Goal: Task Accomplishment & Management: Use online tool/utility

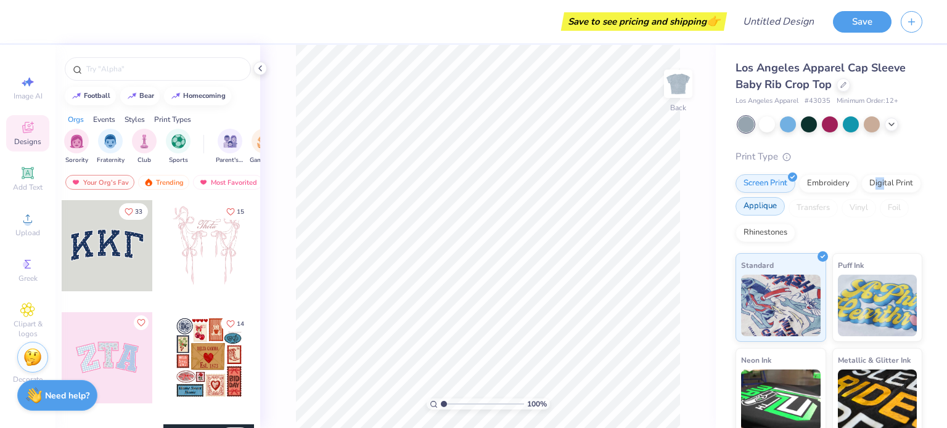
drag, startPoint x: 750, startPoint y: 214, endPoint x: 759, endPoint y: 211, distance: 9.7
click at [861, 193] on div "Digital Print" at bounding box center [891, 183] width 60 height 18
click at [759, 211] on div "Applique" at bounding box center [759, 206] width 49 height 18
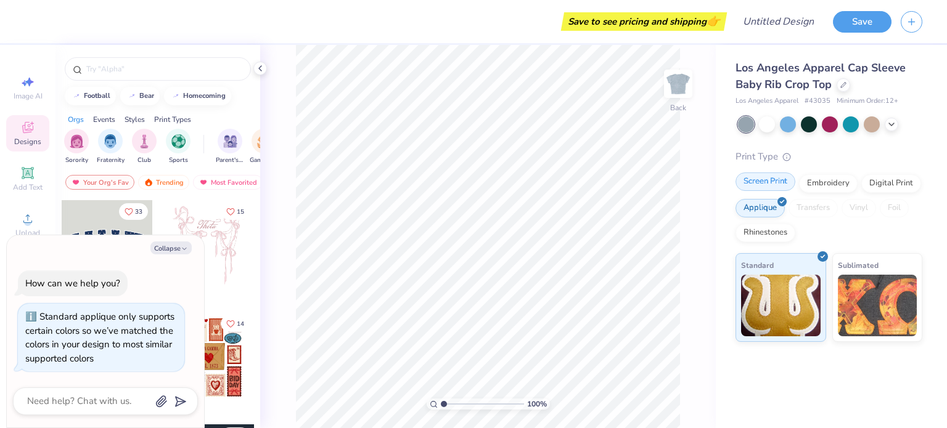
click at [775, 174] on div "Screen Print" at bounding box center [765, 182] width 60 height 18
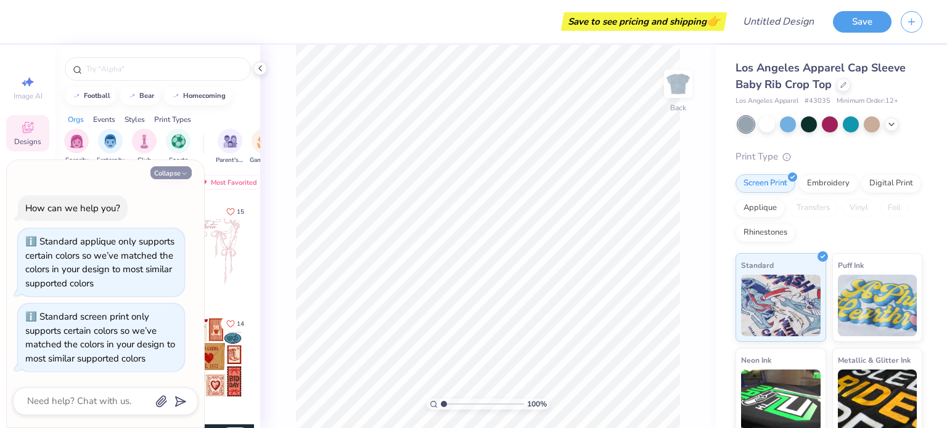
click at [163, 173] on button "Collapse" at bounding box center [170, 172] width 41 height 13
type textarea "x"
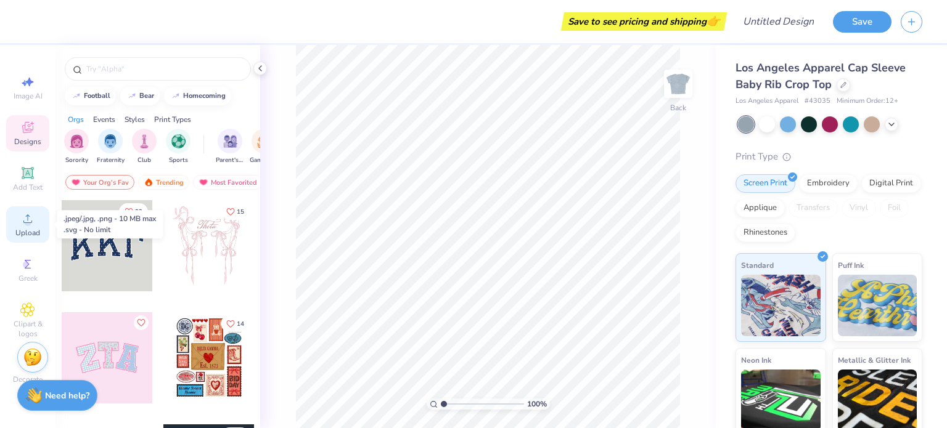
click at [29, 236] on span "Upload" at bounding box center [27, 233] width 25 height 10
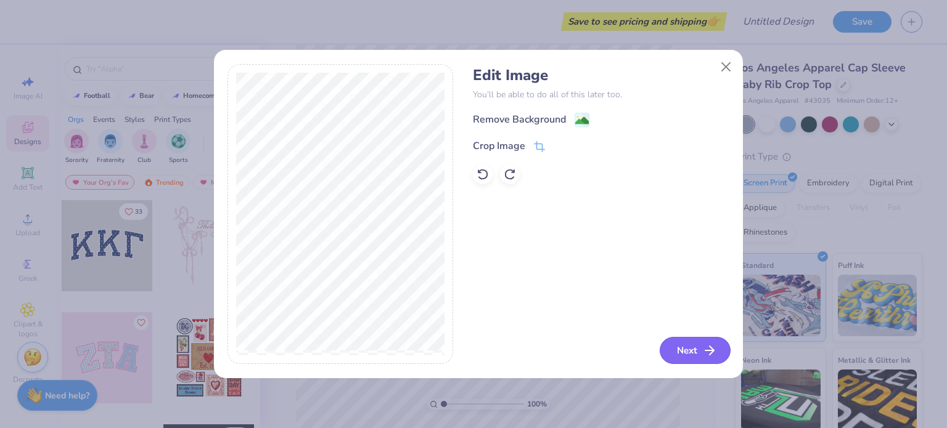
click at [705, 348] on icon "button" at bounding box center [709, 350] width 15 height 15
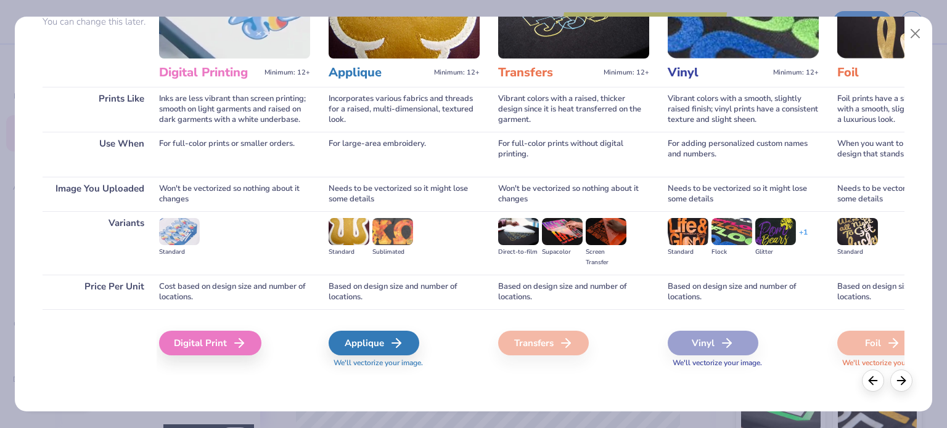
scroll to position [0, 362]
